Goal: Task Accomplishment & Management: Complete application form

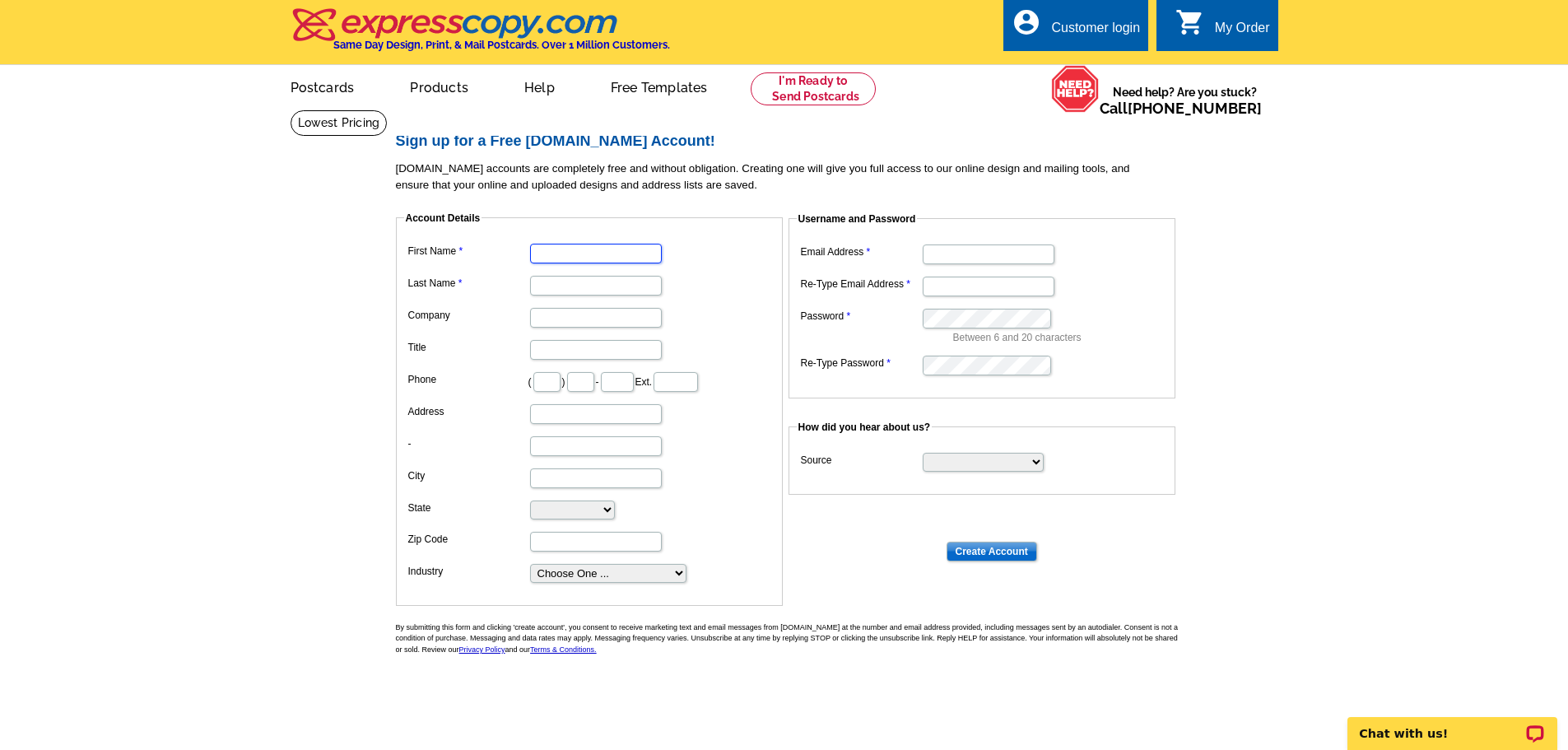
click at [567, 259] on input "First Name" at bounding box center [595, 254] width 132 height 20
type input "[PERSON_NAME]"
type input "239"
type input "898"
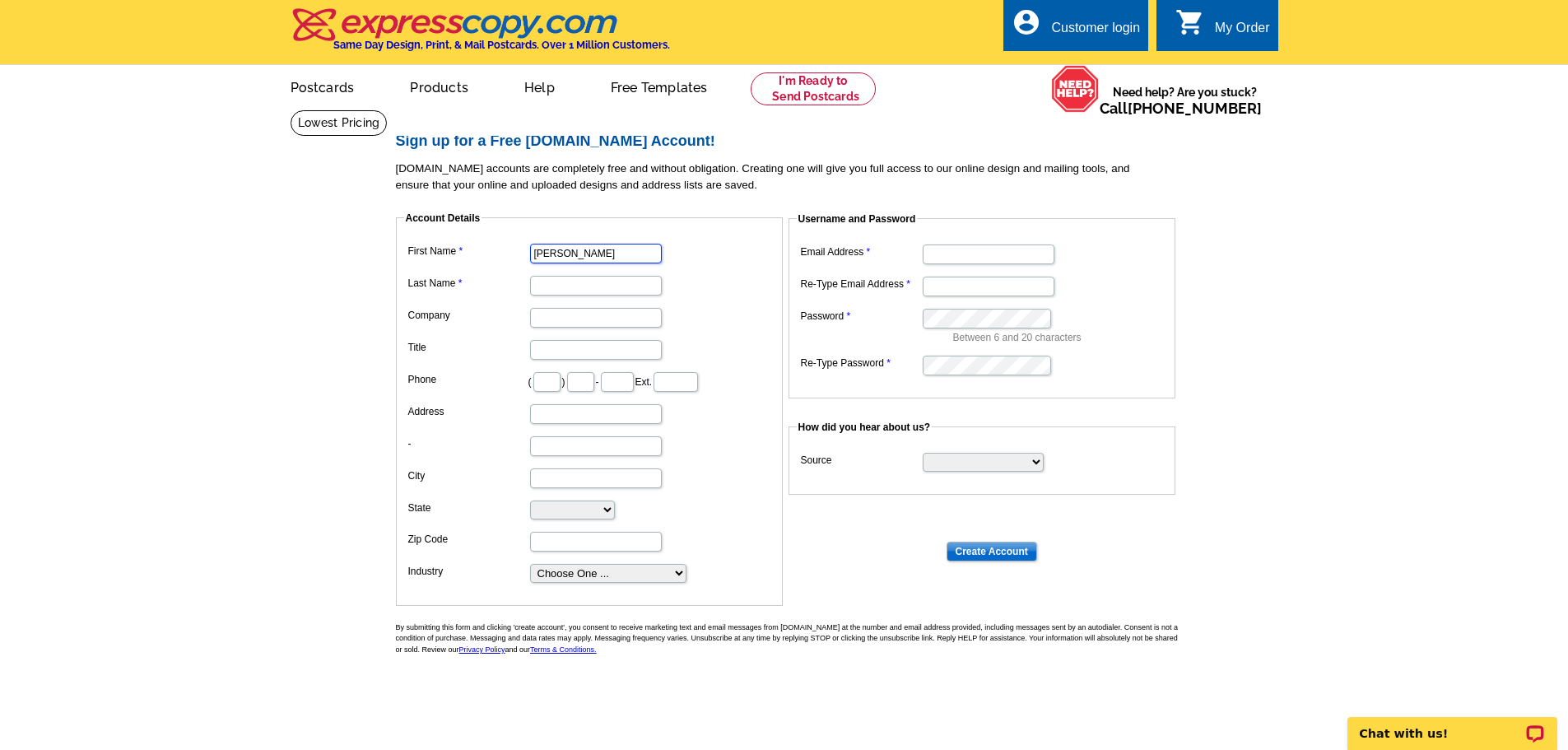
type input "6321"
type input "[STREET_ADDRESS]"
type input "[GEOGRAPHIC_DATA][PERSON_NAME]"
select select "FL"
type input "33907"
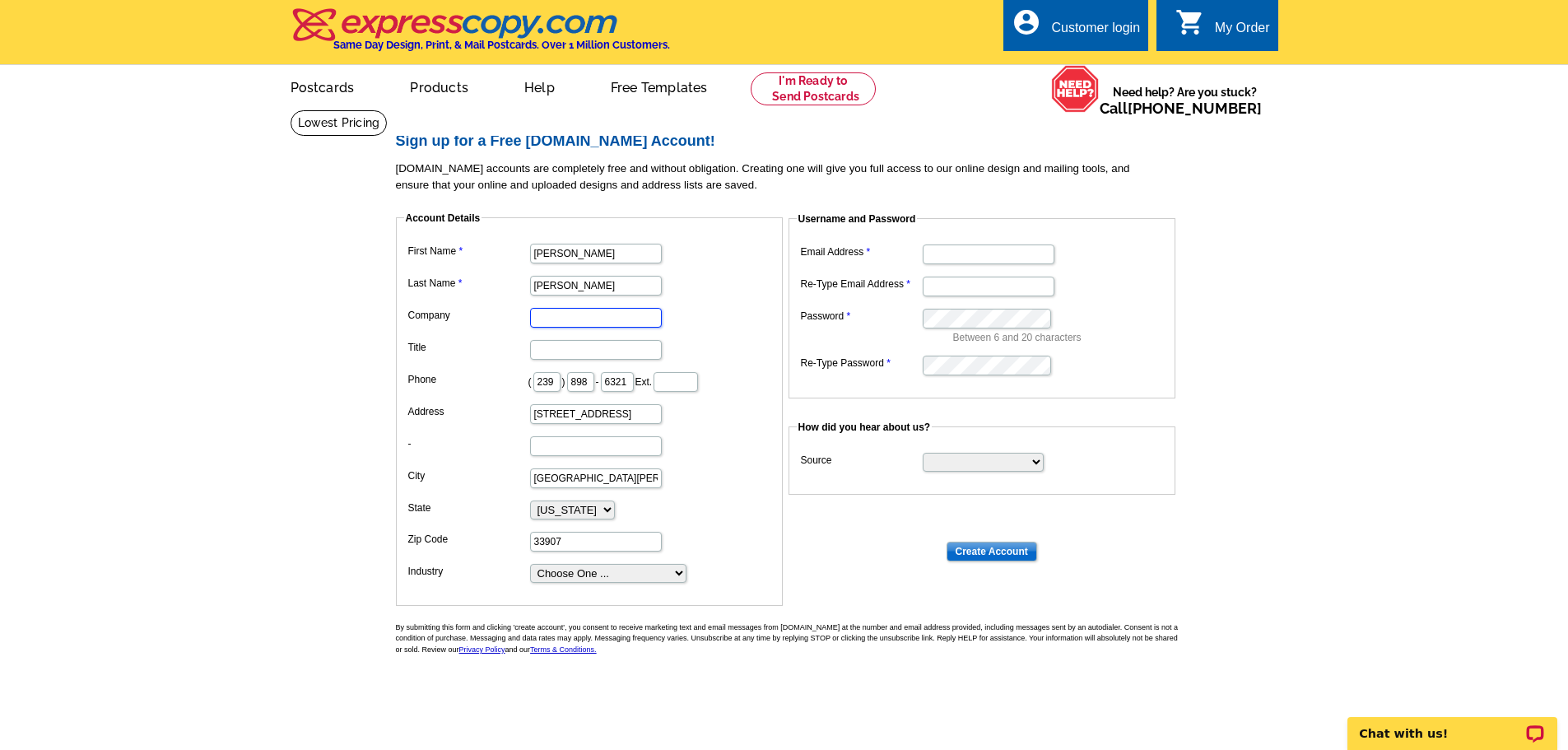
click at [559, 321] on input "Company" at bounding box center [595, 318] width 132 height 20
type input "Realty One Group MVP"
click at [563, 350] on input "Title" at bounding box center [595, 350] width 132 height 20
type input "Realtor"
click at [700, 438] on dd at bounding box center [589, 445] width 370 height 26
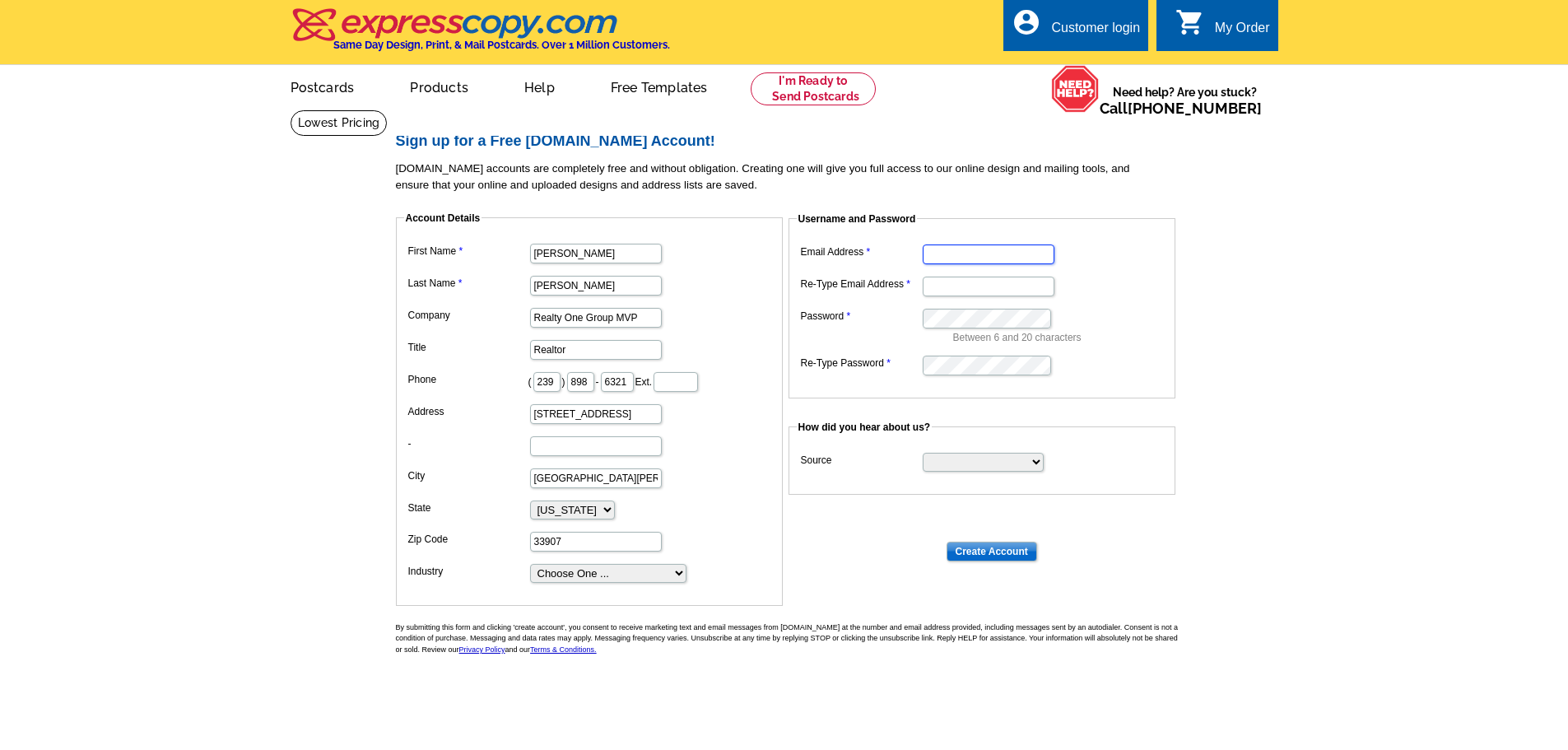
click at [948, 260] on input "Email Address" at bounding box center [989, 255] width 132 height 20
type input "[EMAIL_ADDRESS][DOMAIN_NAME]"
click at [1034, 466] on select "Search Engine Television Ad Direct Mail Postcard Email Referred by a friend Oth…" at bounding box center [984, 462] width 121 height 19
select select "other"
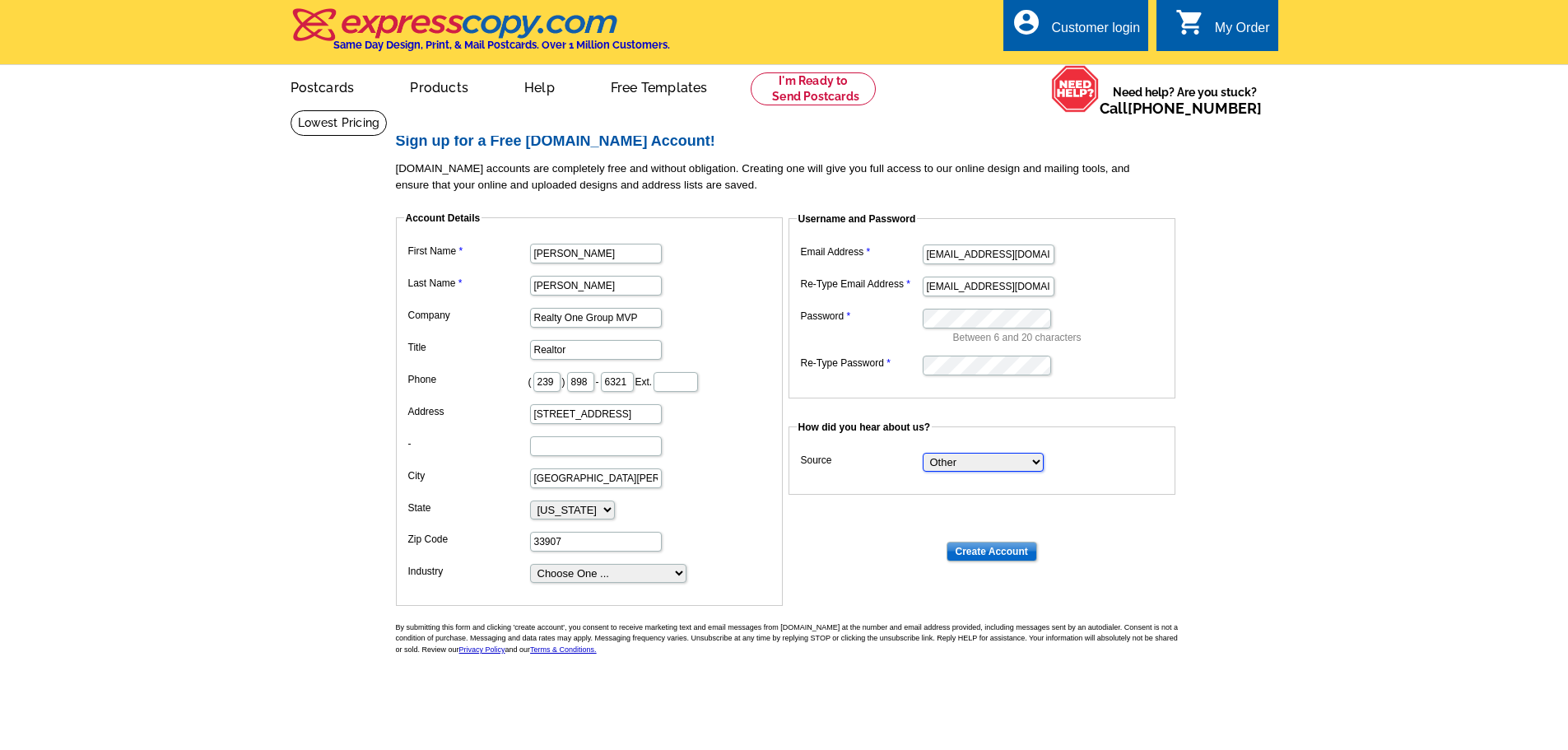
click at [923, 454] on select "Search Engine Television Ad Direct Mail Postcard Email Referred by a friend Oth…" at bounding box center [984, 462] width 121 height 19
click at [679, 576] on select "Choose One ... Residential Real Estate Accounting Agriculture Architecture Arts…" at bounding box center [608, 573] width 157 height 19
click at [678, 573] on select "Choose One ... Residential Real Estate Accounting Agriculture Architecture Arts…" at bounding box center [608, 573] width 157 height 19
select select "3"
click at [530, 565] on select "Choose One ... Residential Real Estate Accounting Agriculture Architecture Arts…" at bounding box center [608, 573] width 157 height 19
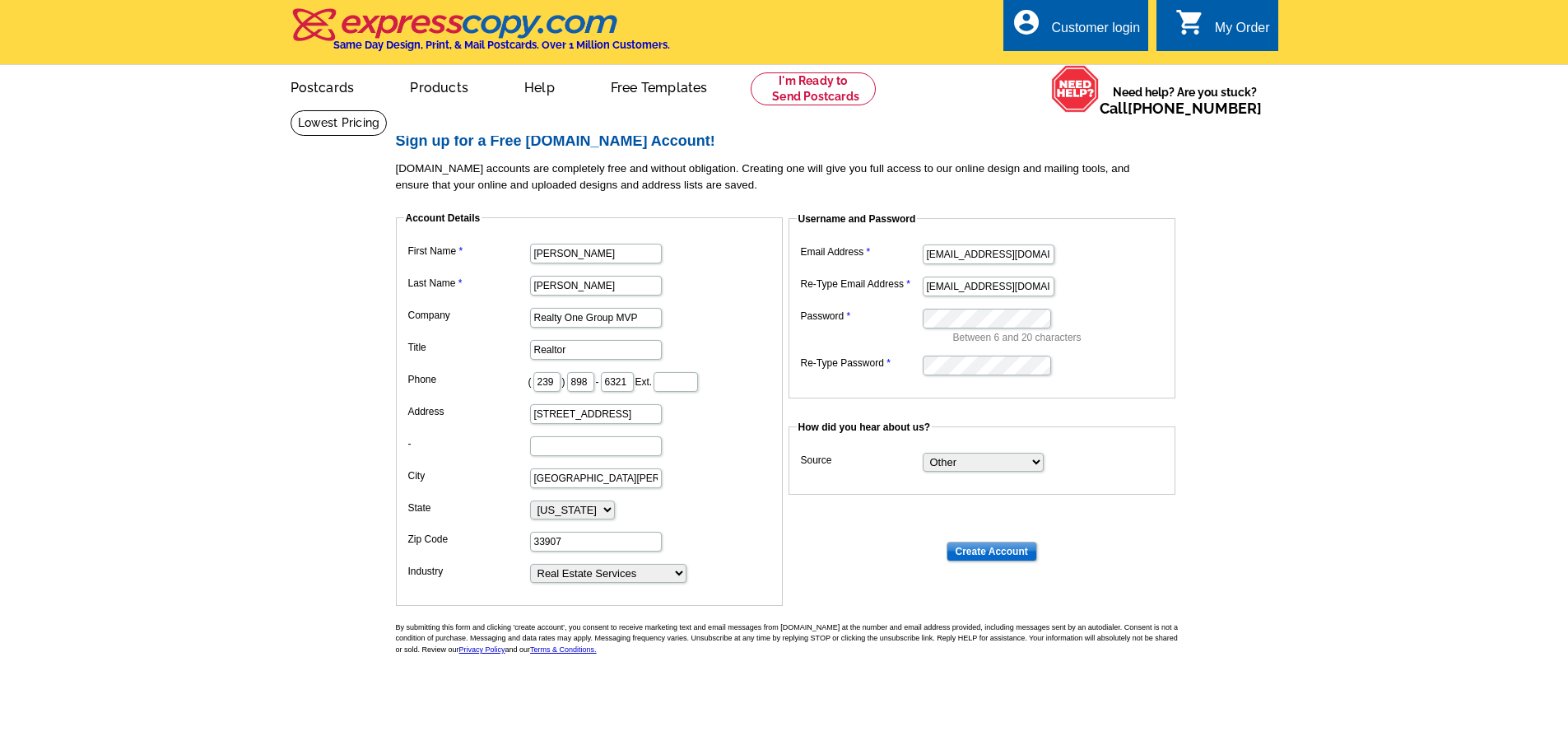
click at [710, 565] on dd "Choose One ... Residential Real Estate Accounting Agriculture Architecture Arts…" at bounding box center [589, 572] width 370 height 25
click at [994, 555] on input "Create Account" at bounding box center [992, 552] width 90 height 20
